Goal: Navigation & Orientation: Find specific page/section

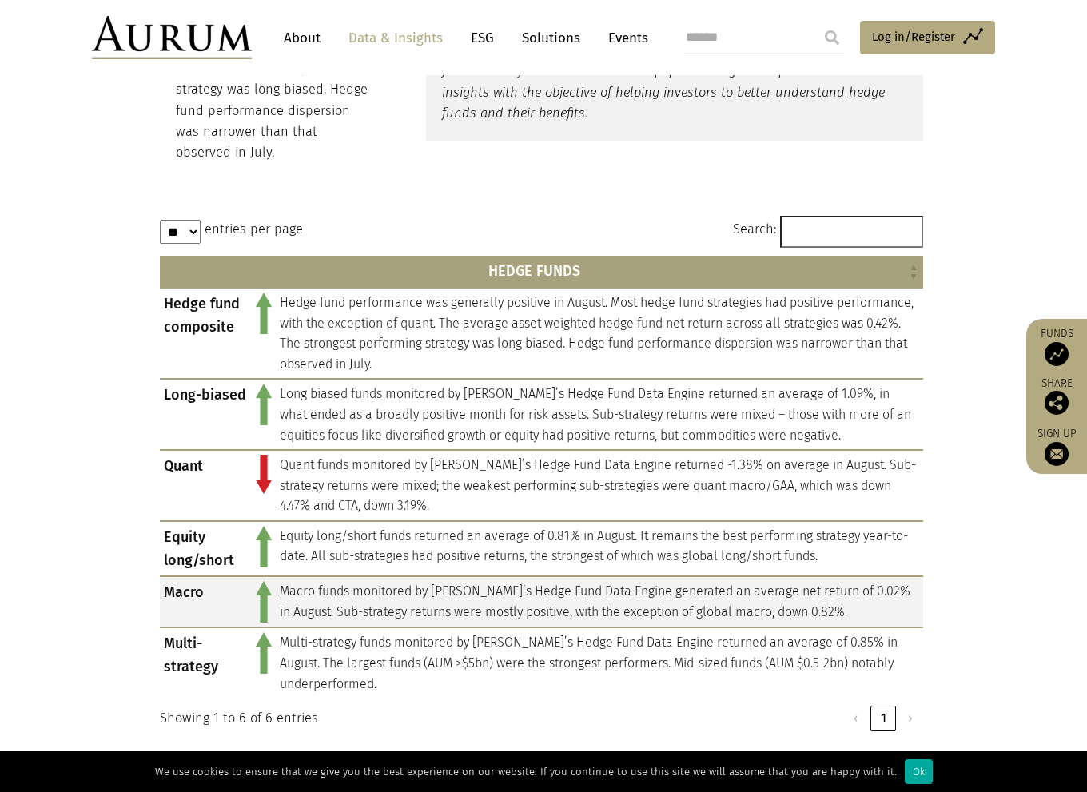
scroll to position [560, 0]
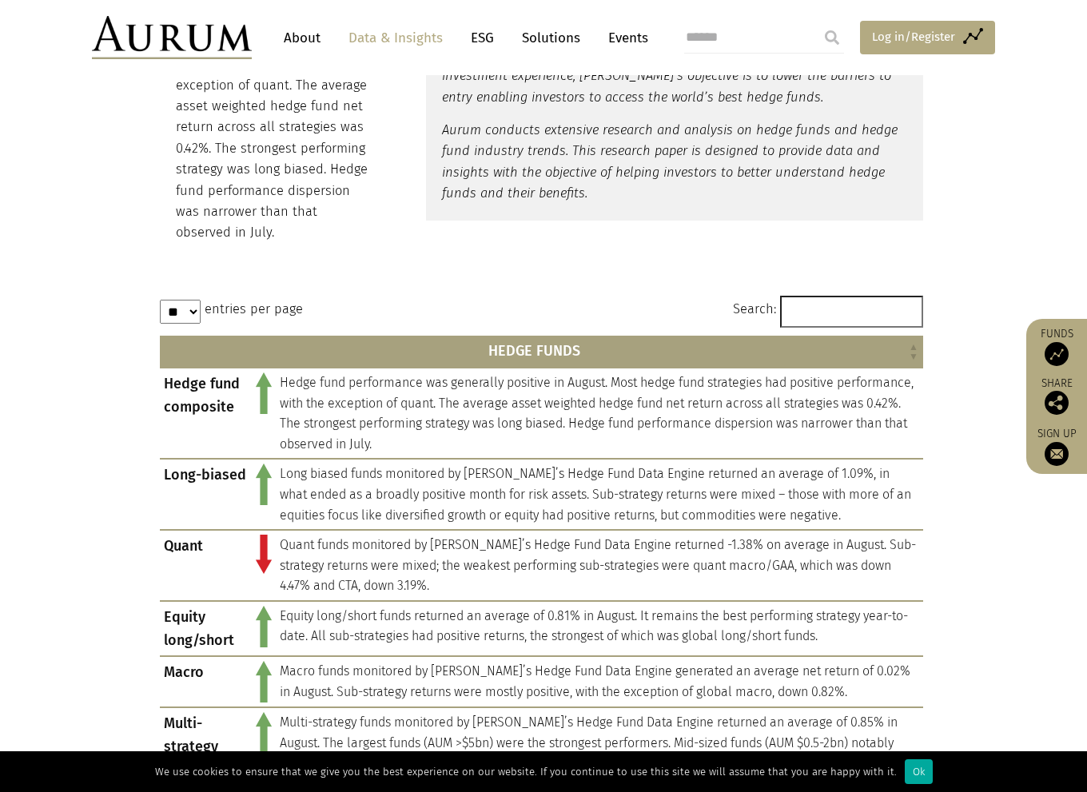
click at [874, 38] on span "Log in/Register" at bounding box center [913, 36] width 83 height 19
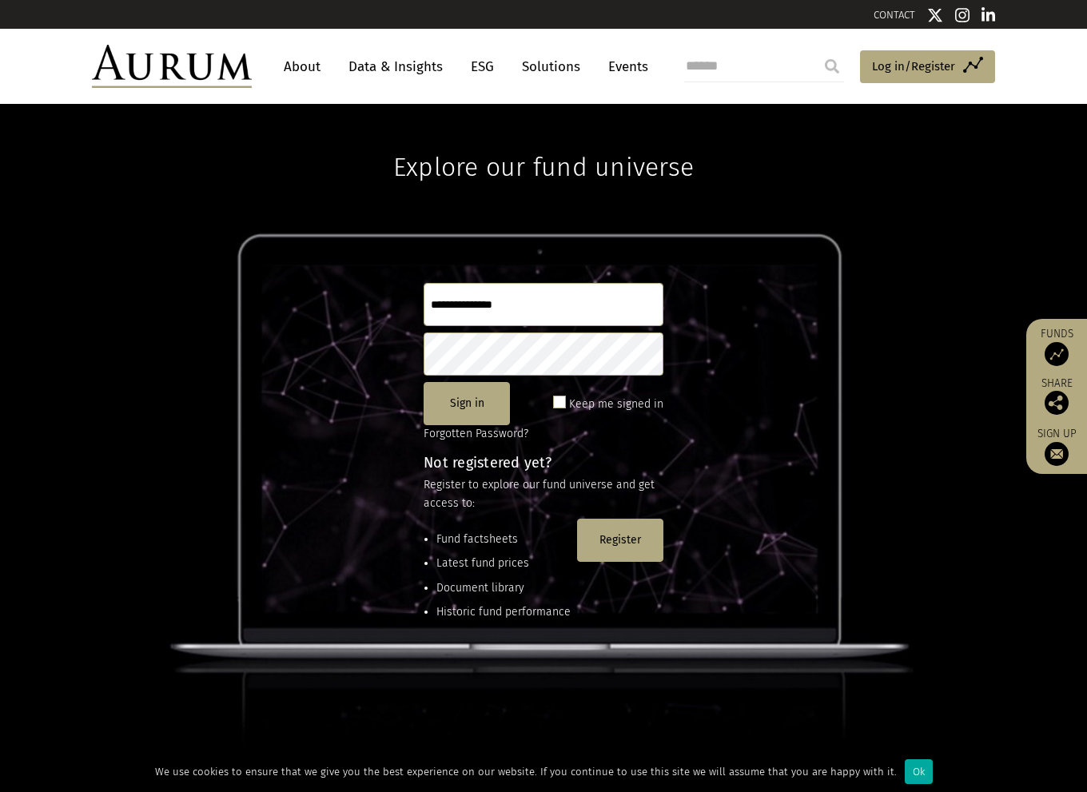
click at [551, 321] on input "text" at bounding box center [544, 304] width 240 height 43
type input "********"
click at [425, 71] on link "Data & Insights" at bounding box center [396, 67] width 110 height 30
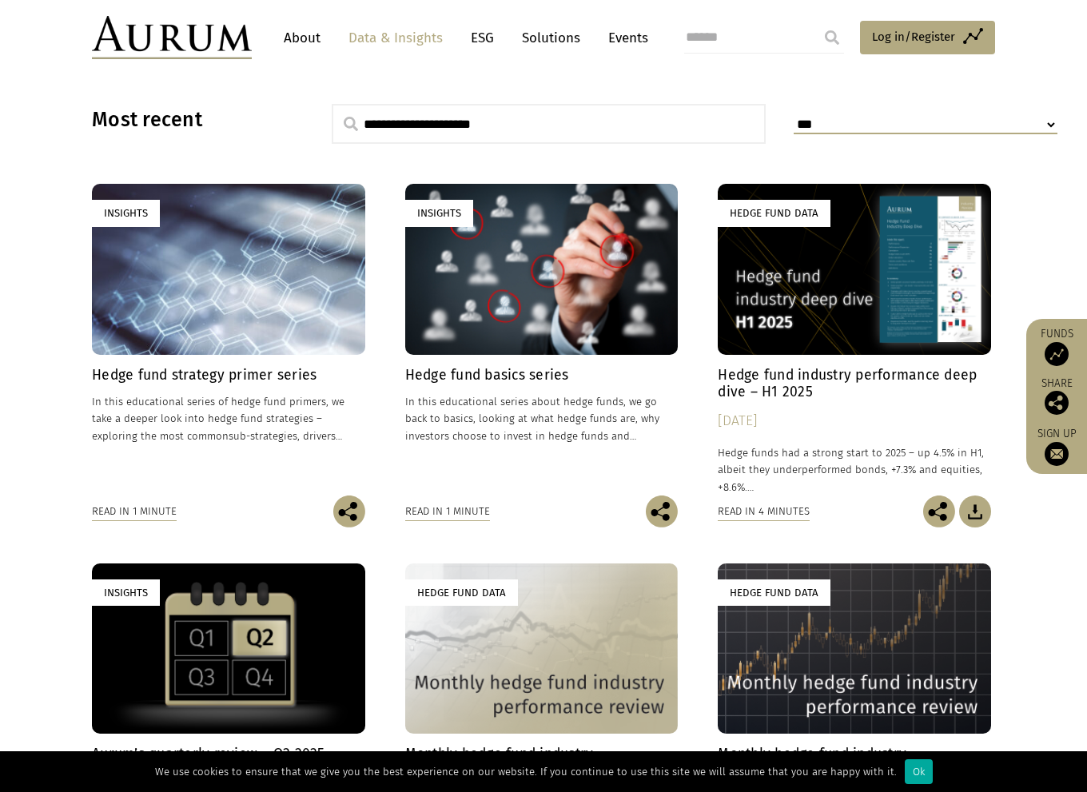
scroll to position [639, 0]
